Goal: Task Accomplishment & Management: Use online tool/utility

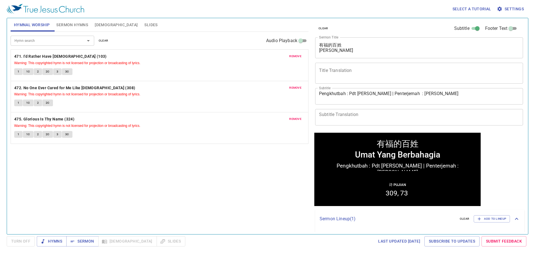
drag, startPoint x: 296, startPoint y: 57, endPoint x: 287, endPoint y: 133, distance: 77.1
click at [288, 131] on div "remove 471. I'd Rather Have Jesus (103) Warning: This copyrighted hymn is not l…" at bounding box center [160, 96] width 298 height 94
click at [509, 8] on span "Settings" at bounding box center [511, 9] width 26 height 7
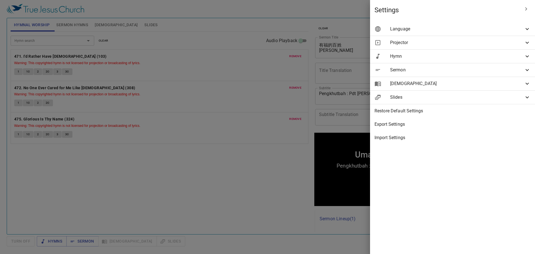
click at [458, 29] on span "Language" at bounding box center [457, 29] width 134 height 7
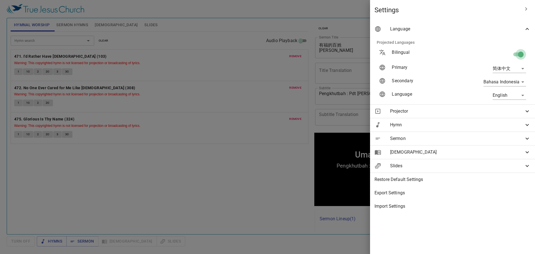
click at [517, 53] on input "checkbox" at bounding box center [521, 55] width 32 height 11
checkbox input "false"
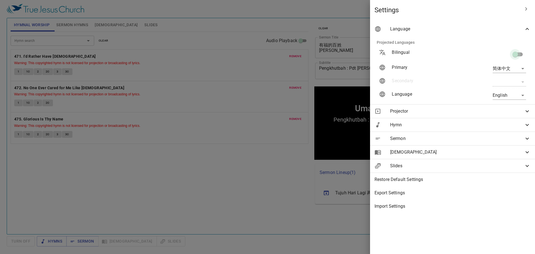
click at [517, 53] on input "checkbox" at bounding box center [515, 55] width 32 height 11
checkbox input "true"
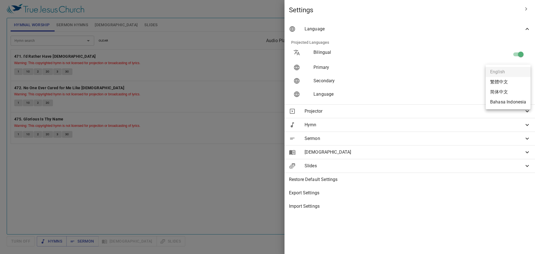
click at [514, 81] on body "Select a tutorial Settings Hymnal Worship Sermon Hymns Bible Slides Hymn search…" at bounding box center [267, 129] width 535 height 259
click at [514, 81] on li "繁體中文" at bounding box center [508, 82] width 45 height 10
type input "zh"
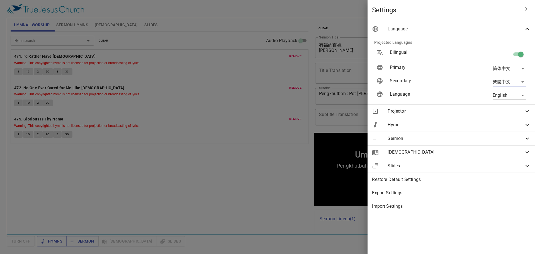
click at [514, 81] on body "Select a tutorial Settings Hymnal Worship Sermon Hymns Bible Slides Hymn search…" at bounding box center [267, 129] width 535 height 259
click at [508, 99] on li "简体中文" at bounding box center [508, 102] width 45 height 10
type input "zh"
type input "zh-simple"
type input "cuv-s"
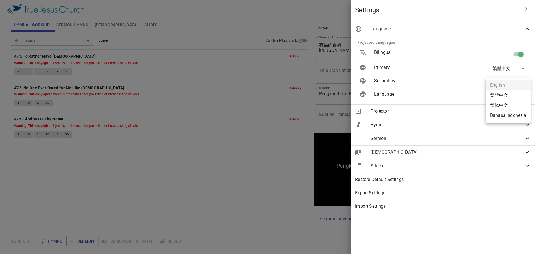
click at [510, 94] on body "Select a tutorial Settings Hymnal Worship Sermon Hymns Bible Slides Hymn search…" at bounding box center [267, 129] width 535 height 259
click at [506, 105] on li "简体中文" at bounding box center [508, 105] width 45 height 10
type input "zh-simple"
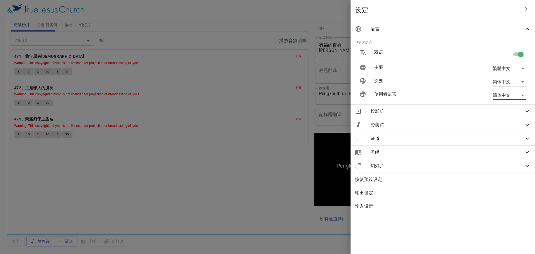
click at [500, 69] on body "选择教程 设定 诗颂崇拜 证道 赞美诗 圣经 幻灯片 诗歌搜寻 诗歌搜寻 清除 播放音频 删除 471、我宁愿有耶稣 Warning: This copyri…" at bounding box center [267, 129] width 535 height 259
click at [493, 88] on li "简体中文" at bounding box center [508, 89] width 45 height 10
type input "zh-simple"
click at [502, 81] on body "选择教程 设定 诗颂崇拜 证道 赞美诗 圣经 幻灯片 诗歌搜寻 诗歌搜寻 清除 播放音频 删除 471、我宁愿有耶稣 Warning: This copyri…" at bounding box center [267, 129] width 535 height 259
click at [494, 110] on li "Bahasa Indonesia" at bounding box center [508, 112] width 45 height 10
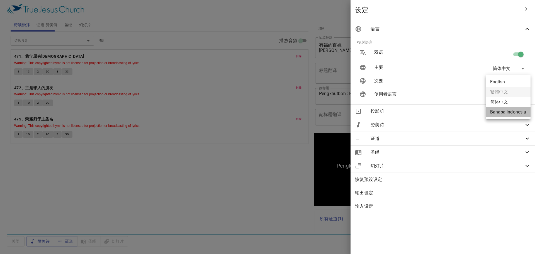
type input "id"
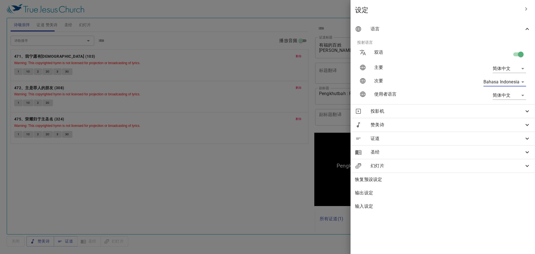
click at [524, 8] on icon "button" at bounding box center [526, 9] width 7 height 7
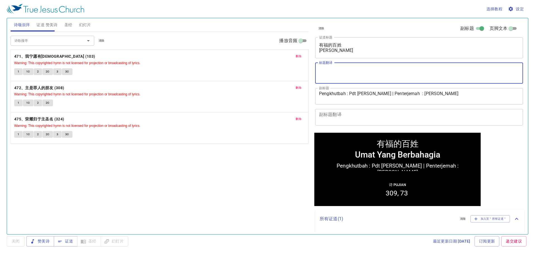
click at [362, 68] on textarea "标题翻译" at bounding box center [419, 73] width 200 height 11
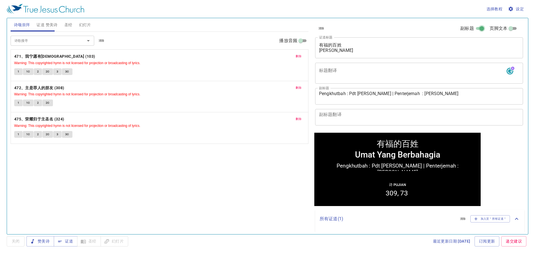
click at [474, 28] on input "副标题" at bounding box center [482, 29] width 20 height 7
checkbox input "false"
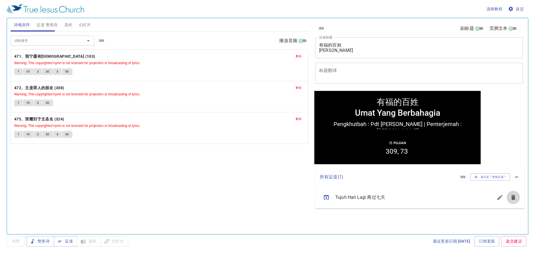
click at [513, 195] on icon "sermon lineup list" at bounding box center [513, 197] width 4 height 5
drag, startPoint x: 410, startPoint y: 54, endPoint x: 330, endPoint y: 47, distance: 80.3
click at [330, 47] on div "有福的百姓 Umat Yang Berbahagia x 证道标题" at bounding box center [419, 47] width 208 height 21
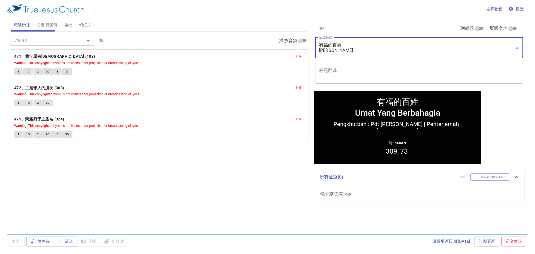
drag, startPoint x: 375, startPoint y: 50, endPoint x: 315, endPoint y: 43, distance: 60.9
click at [315, 43] on div "清除 副标题 页脚文本 证道标题 有福的百姓 Umat Yang Berbahagia 有福的百姓 Umat Yang Berbahagia x 证道标题 标…" at bounding box center [418, 53] width 211 height 71
click at [374, 50] on textarea "有福的百姓 Umat Yang Berbahagia" at bounding box center [419, 47] width 200 height 11
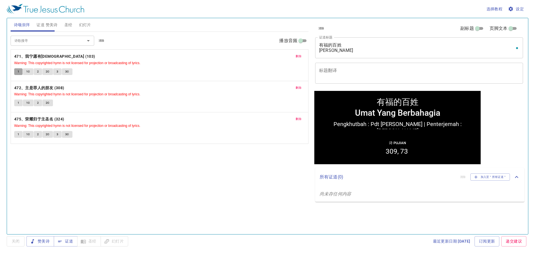
click at [20, 74] on button "1" at bounding box center [18, 71] width 8 height 7
click at [296, 55] on span "删除" at bounding box center [299, 56] width 6 height 5
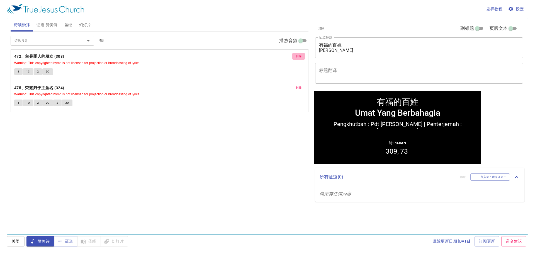
click at [296, 55] on span "删除" at bounding box center [299, 56] width 6 height 5
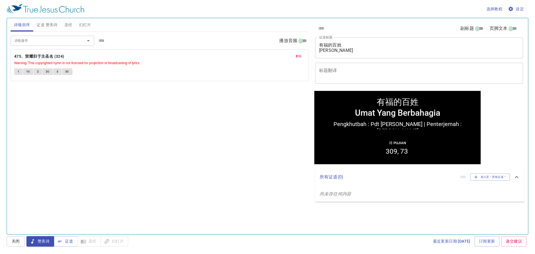
click at [296, 55] on span "删除" at bounding box center [299, 56] width 6 height 5
click at [55, 37] on div "诗歌搜寻" at bounding box center [53, 41] width 84 height 10
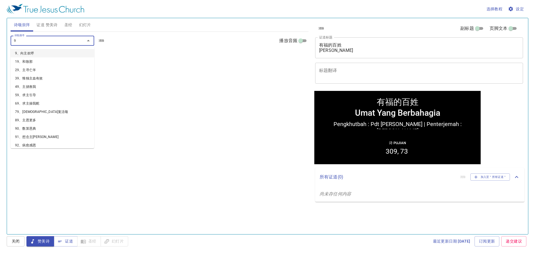
type input "91"
type input "101"
type input "106"
type input "108"
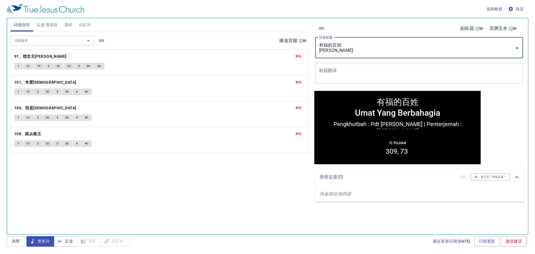
drag, startPoint x: 422, startPoint y: 50, endPoint x: 314, endPoint y: 43, distance: 107.7
click at [314, 43] on div "清除 副标题 页脚文本 证道标题 有福的百姓 Umat Yang Berbahagia 有福的百姓 Umat Yang Berbahagia x 证道标题 标…" at bounding box center [418, 53] width 211 height 71
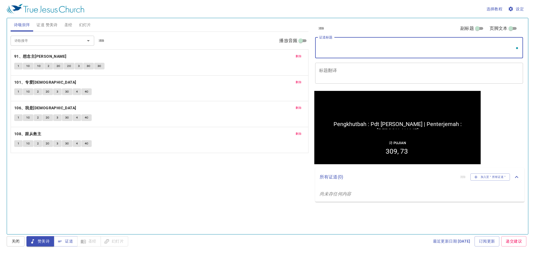
paste textarea "[DEMOGRAPHIC_DATA]（二）"
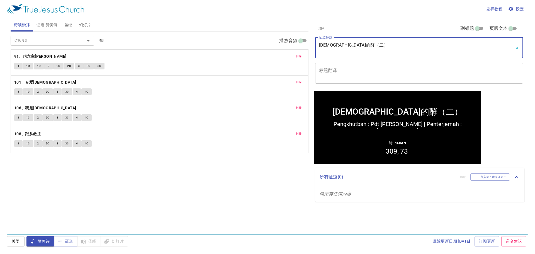
type textarea "[DEMOGRAPHIC_DATA]（二）"
click at [357, 73] on textarea "标题翻译" at bounding box center [419, 73] width 200 height 11
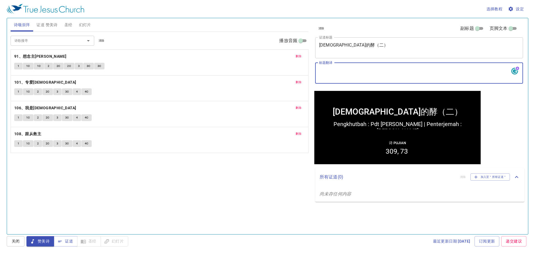
paste textarea "Ragi [DEMOGRAPHIC_DATA] (2)"
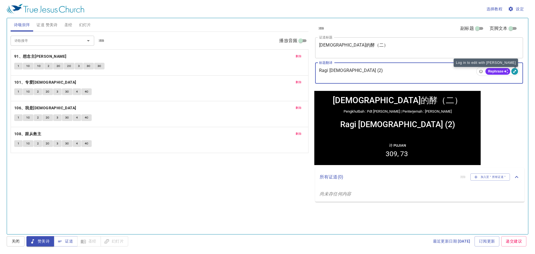
type textarea "Ragi [DEMOGRAPHIC_DATA] (2)"
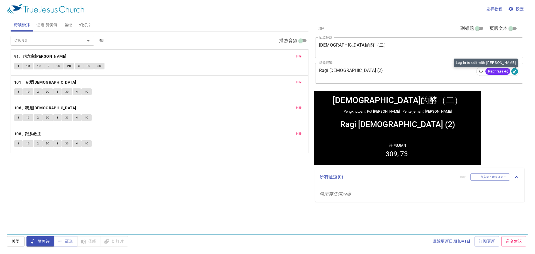
click at [516, 71] on ga "0" at bounding box center [514, 71] width 7 height 7
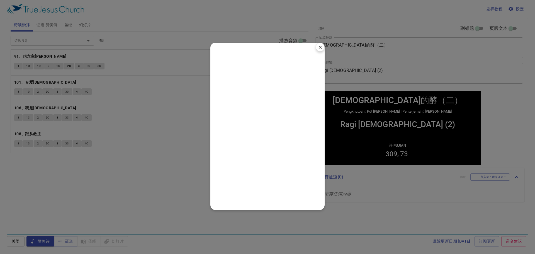
click at [321, 47] on ga "×" at bounding box center [320, 47] width 9 height 9
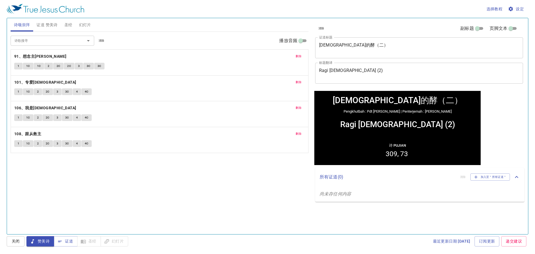
click at [402, 121] on div "Ragi [DEMOGRAPHIC_DATA] (2)" at bounding box center [397, 123] width 115 height 9
drag, startPoint x: 413, startPoint y: 113, endPoint x: 343, endPoint y: 110, distance: 70.3
click at [343, 110] on div "Pengkhutbah : Pdt Isaac Chong | Penterjemah : Sdri Yong Fui Yun" at bounding box center [397, 111] width 166 height 9
click at [395, 118] on div "Ragi [DEMOGRAPHIC_DATA] (2)" at bounding box center [397, 123] width 166 height 14
click at [482, 116] on div "清除 副标题 页脚文本 证道标题 教会的酵（二） 教会的酵（二） x 证道标题 标题翻译 Ragi Gereja (2) Ragi Gereja (2) x …" at bounding box center [419, 124] width 216 height 216
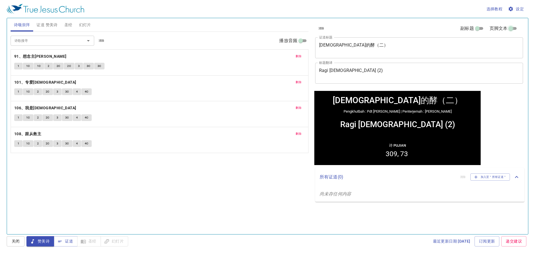
click at [511, 31] on input "页脚文本" at bounding box center [511, 29] width 20 height 7
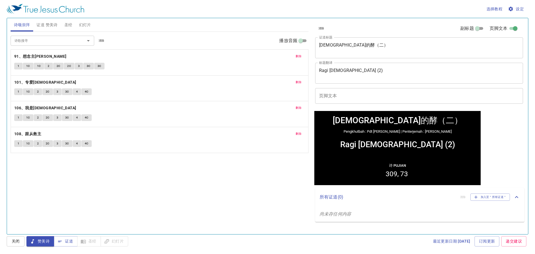
click at [514, 23] on div "清除 副标题 页脚文本" at bounding box center [417, 28] width 208 height 13
click at [516, 28] on input "页脚文本" at bounding box center [515, 29] width 20 height 7
checkbox input "false"
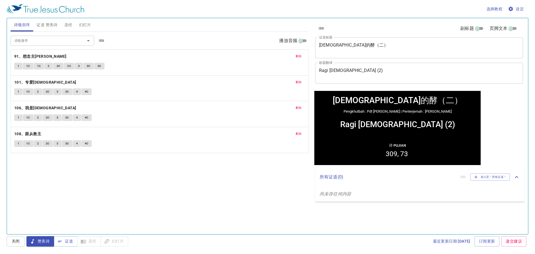
drag, startPoint x: 429, startPoint y: 63, endPoint x: 420, endPoint y: 67, distance: 9.0
click at [420, 67] on div "Ragi Gereja (2) Ragi Gereja (2) x 标题翻译" at bounding box center [419, 73] width 208 height 21
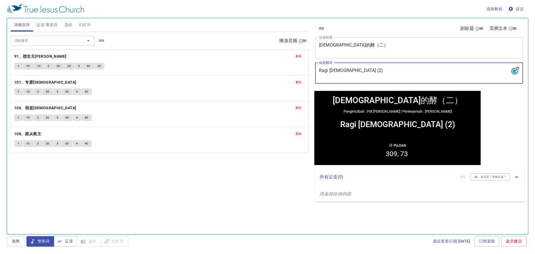
click at [323, 28] on span "清除" at bounding box center [321, 28] width 6 height 5
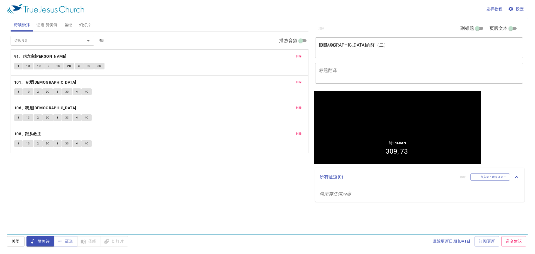
click at [413, 145] on div "诗 Pujian 309 73" at bounding box center [397, 149] width 166 height 29
click at [54, 22] on span "证道 赞美诗" at bounding box center [47, 24] width 21 height 7
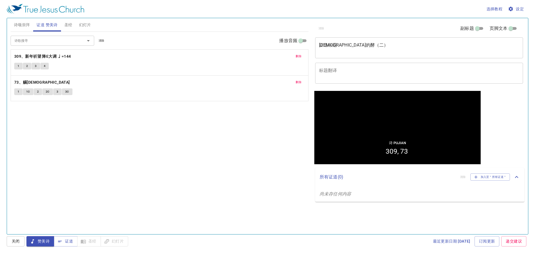
click at [298, 57] on span "删除" at bounding box center [299, 56] width 6 height 5
click at [299, 57] on span "删除" at bounding box center [299, 56] width 6 height 5
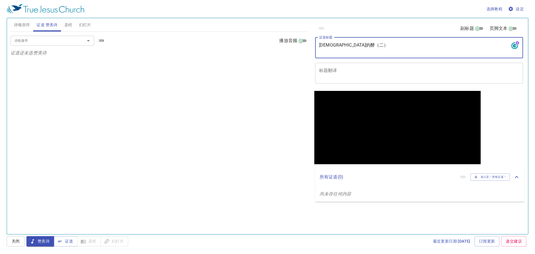
click at [362, 50] on textarea "[DEMOGRAPHIC_DATA]（二）" at bounding box center [419, 47] width 200 height 11
type textarea "chu"
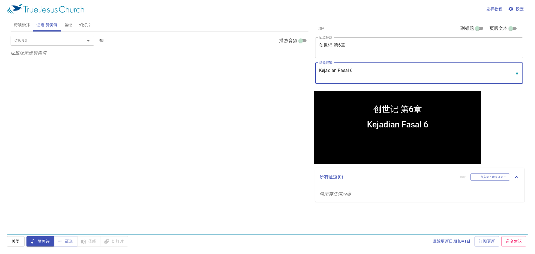
type textarea "Kejadian Fasal 6"
click at [478, 24] on div "清除 副标题 页脚文本" at bounding box center [417, 28] width 208 height 13
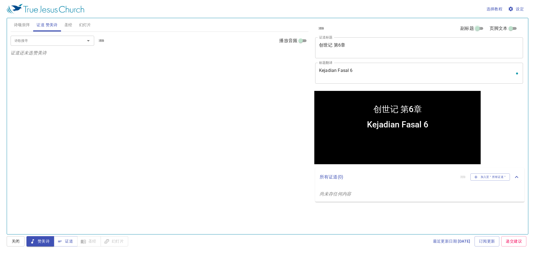
click at [479, 29] on input "副标题" at bounding box center [477, 29] width 20 height 7
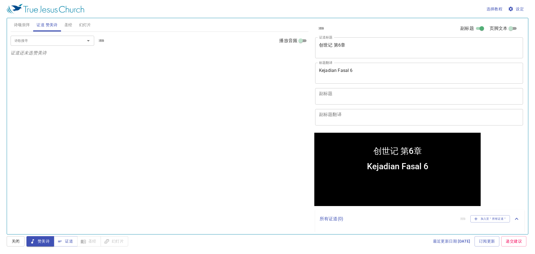
click at [476, 28] on input "副标题" at bounding box center [482, 29] width 20 height 7
checkbox input "false"
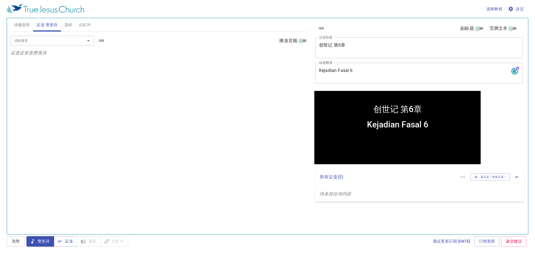
click at [508, 26] on input "页脚文本" at bounding box center [511, 29] width 20 height 7
checkbox input "true"
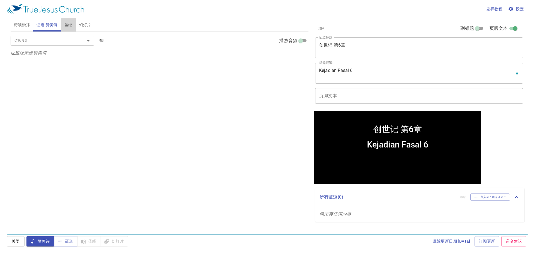
click at [62, 28] on button "圣经" at bounding box center [68, 24] width 15 height 13
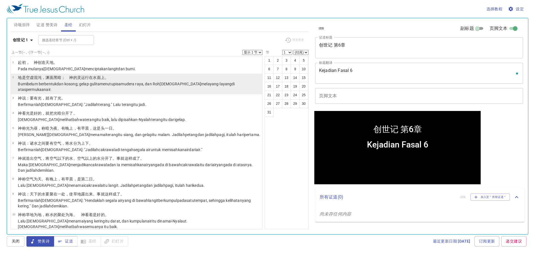
click at [89, 74] on li "2 地 是 空虚 混沌 ，渊 面 黑暗 ；　神 的灵 运行 在水 面 上 。 Bumi belum berbentuk dan kosong ; gelap …" at bounding box center [136, 84] width 251 height 21
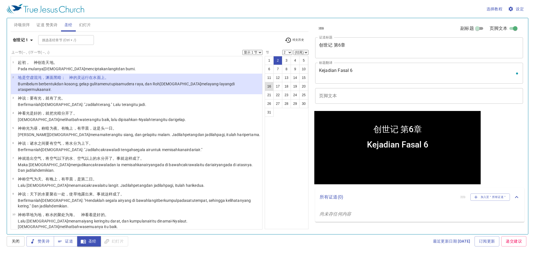
click at [273, 83] on button "16" at bounding box center [269, 86] width 9 height 9
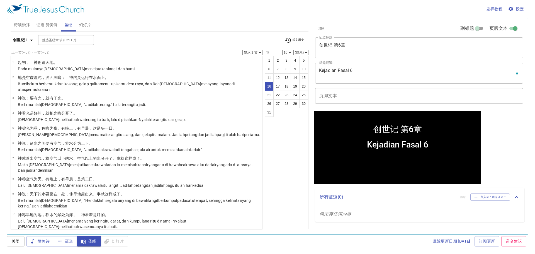
scroll to position [180, 0]
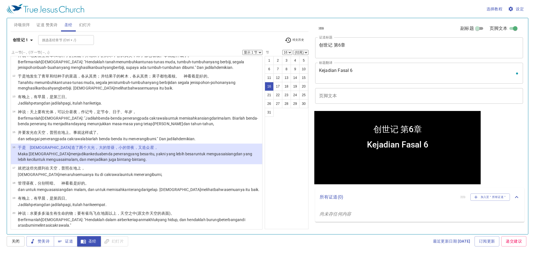
click at [96, 241] on button "圣经" at bounding box center [89, 241] width 24 height 10
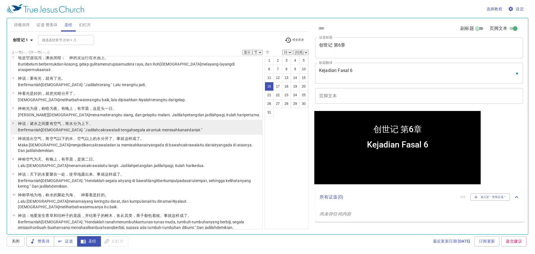
scroll to position [0, 0]
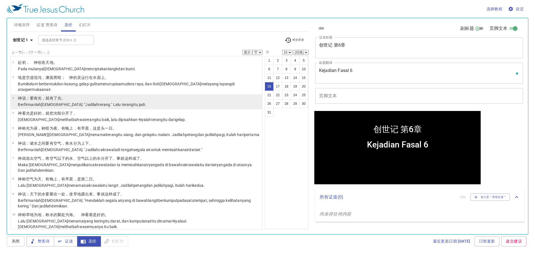
click at [122, 100] on li "3 神 说 ：要有 光 ，就有了光 。 Berfirmanlah Allah : "Jadilah terang ." Lalu terang itu jad…" at bounding box center [136, 101] width 251 height 15
select select "3"
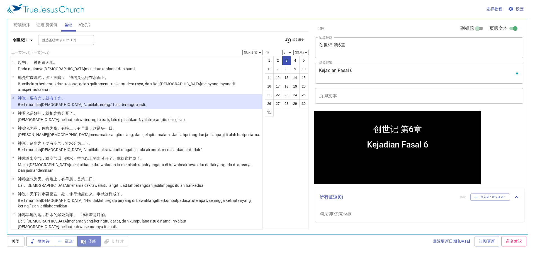
click at [91, 244] on span "圣经" at bounding box center [89, 241] width 15 height 7
click at [71, 244] on span "证道" at bounding box center [65, 241] width 15 height 7
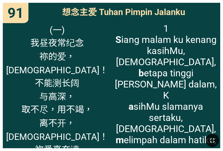
click at [210, 140] on icon "button" at bounding box center [212, 140] width 7 height 7
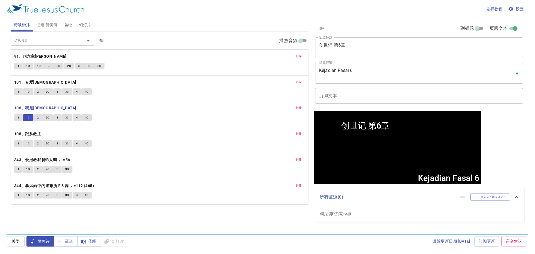
click at [38, 118] on span "2" at bounding box center [38, 117] width 2 height 5
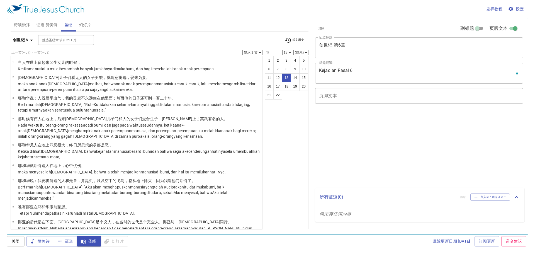
select select "13"
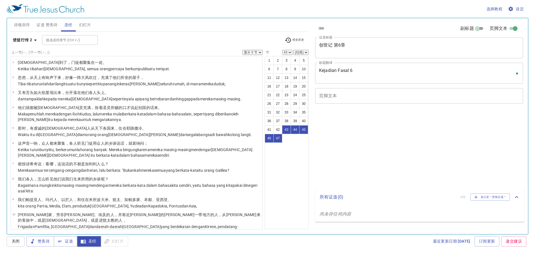
select select "5"
select select "43"
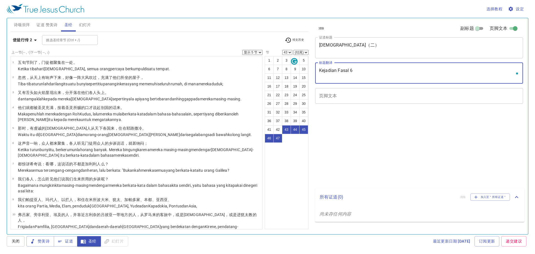
select select "5"
select select "43"
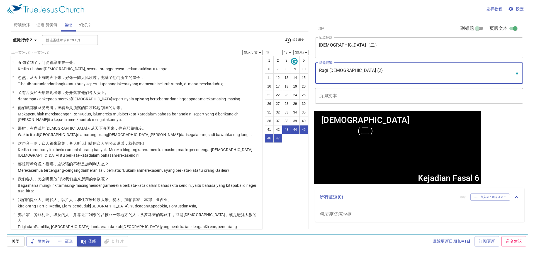
type textarea "Ragi [DEMOGRAPHIC_DATA] (2) Ragi [DEMOGRAPHIC_DATA] (2)"
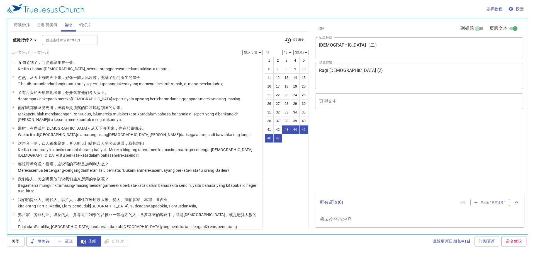
select select "5"
select select "43"
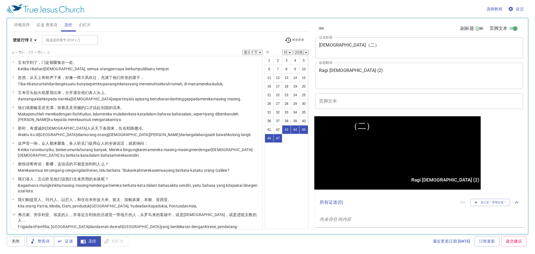
scroll to position [642, 0]
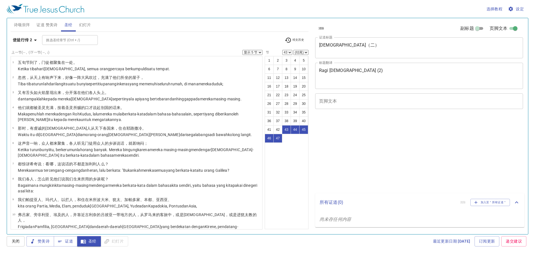
select select "5"
select select "43"
select select "5"
select select "43"
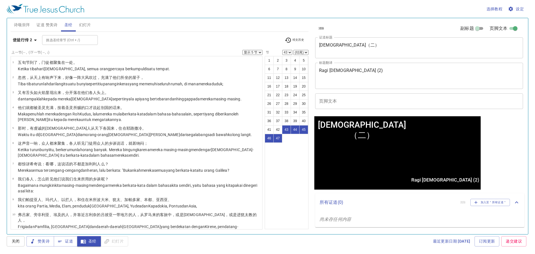
scroll to position [642, 0]
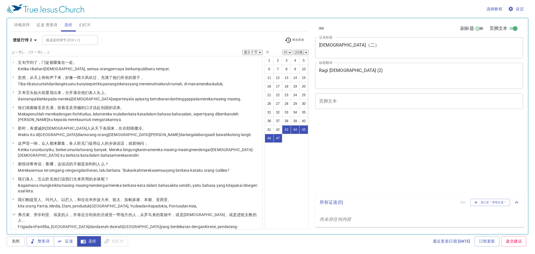
select select "5"
select select "43"
select select "5"
select select "43"
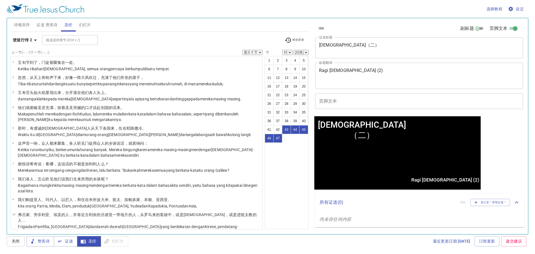
scroll to position [642, 0]
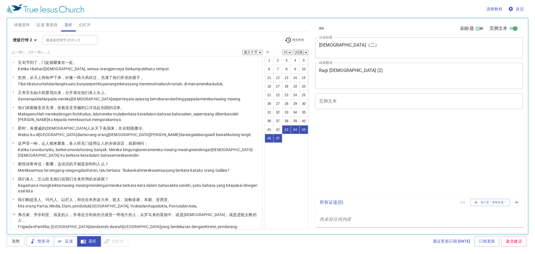
select select "5"
select select "43"
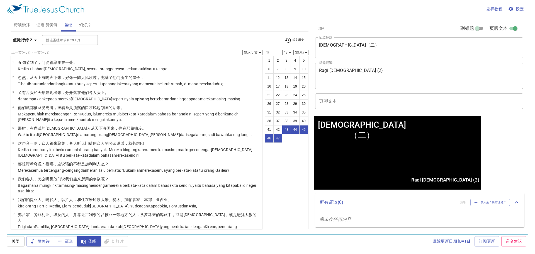
scroll to position [642, 0]
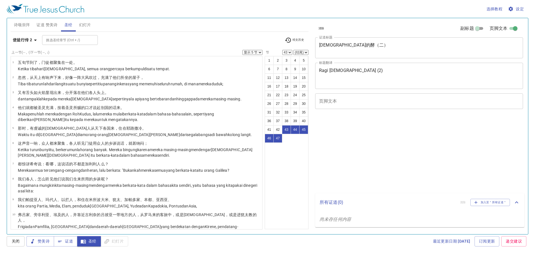
select select "5"
select select "43"
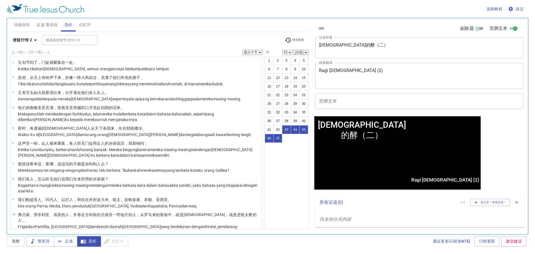
scroll to position [642, 0]
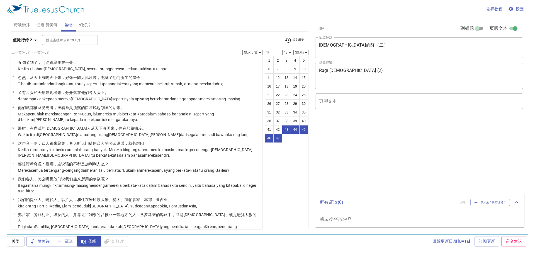
select select "5"
select select "43"
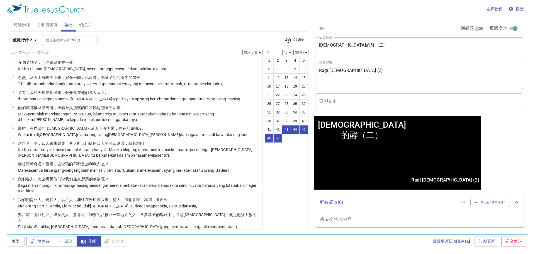
scroll to position [642, 0]
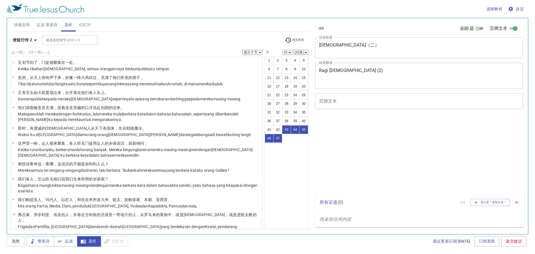
select select "5"
select select "43"
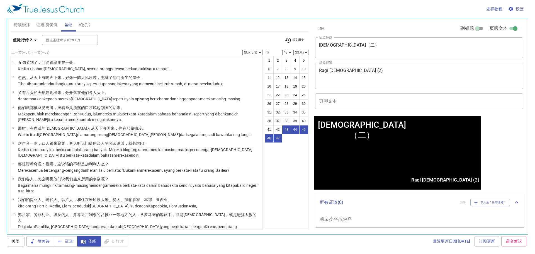
scroll to position [642, 0]
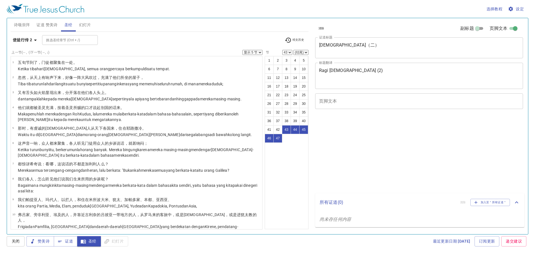
select select "5"
select select "43"
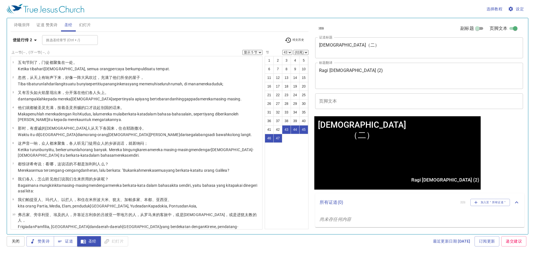
scroll to position [642, 0]
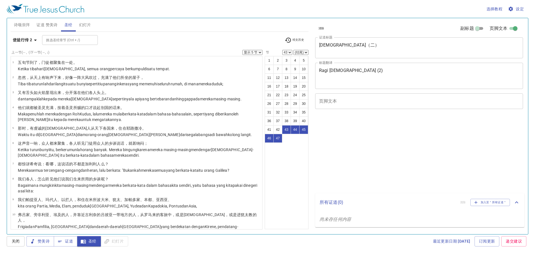
select select "5"
select select "43"
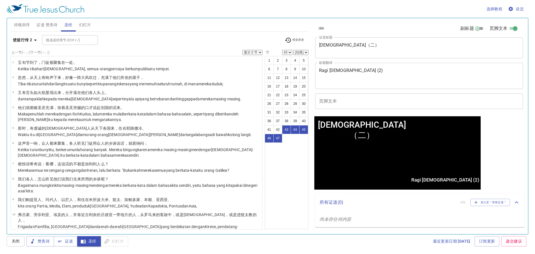
scroll to position [642, 0]
